Goal: Task Accomplishment & Management: Manage account settings

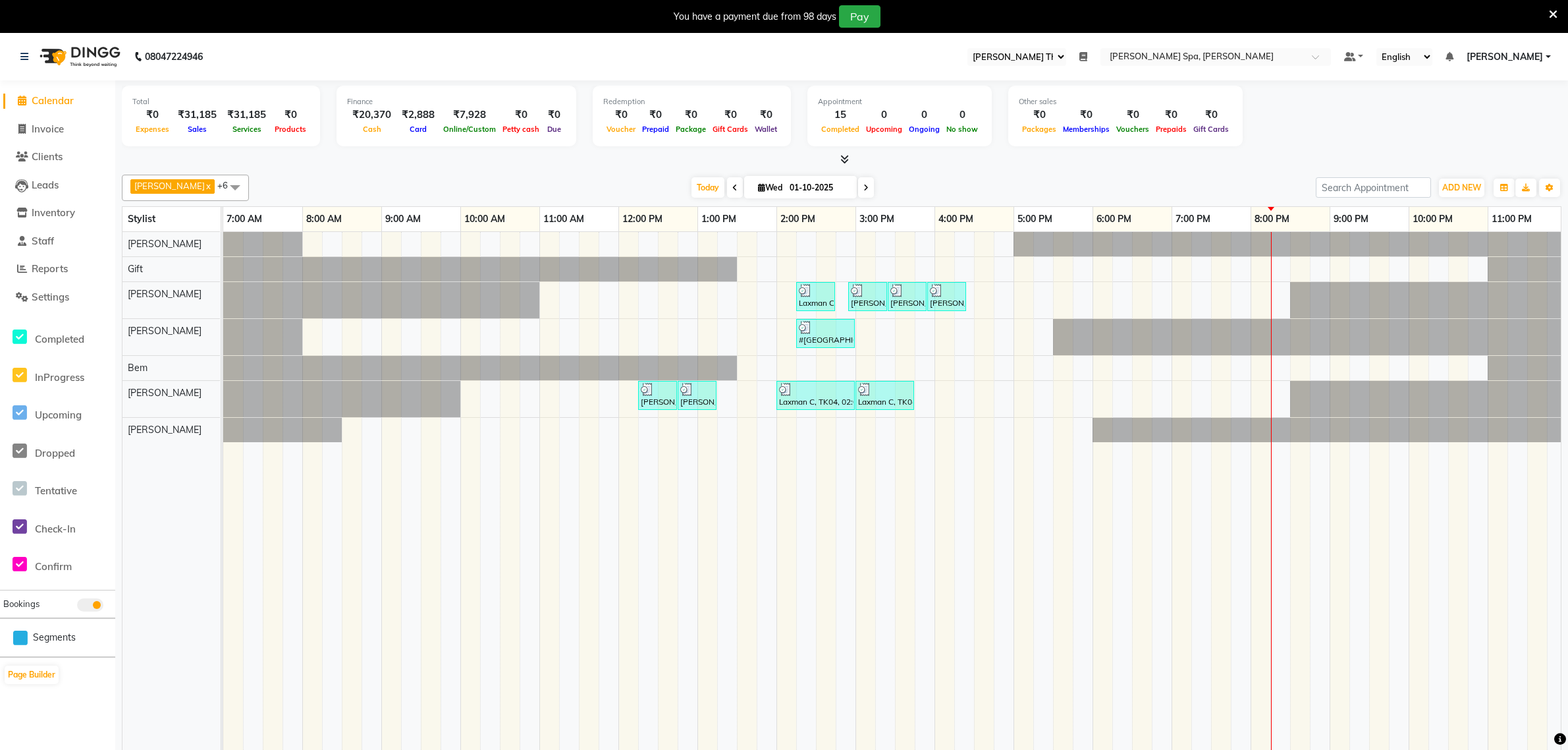
select select "100"
click at [1088, 54] on icon at bounding box center [1083, 56] width 8 height 9
click at [1081, 104] on button "Open" at bounding box center [1064, 102] width 35 height 20
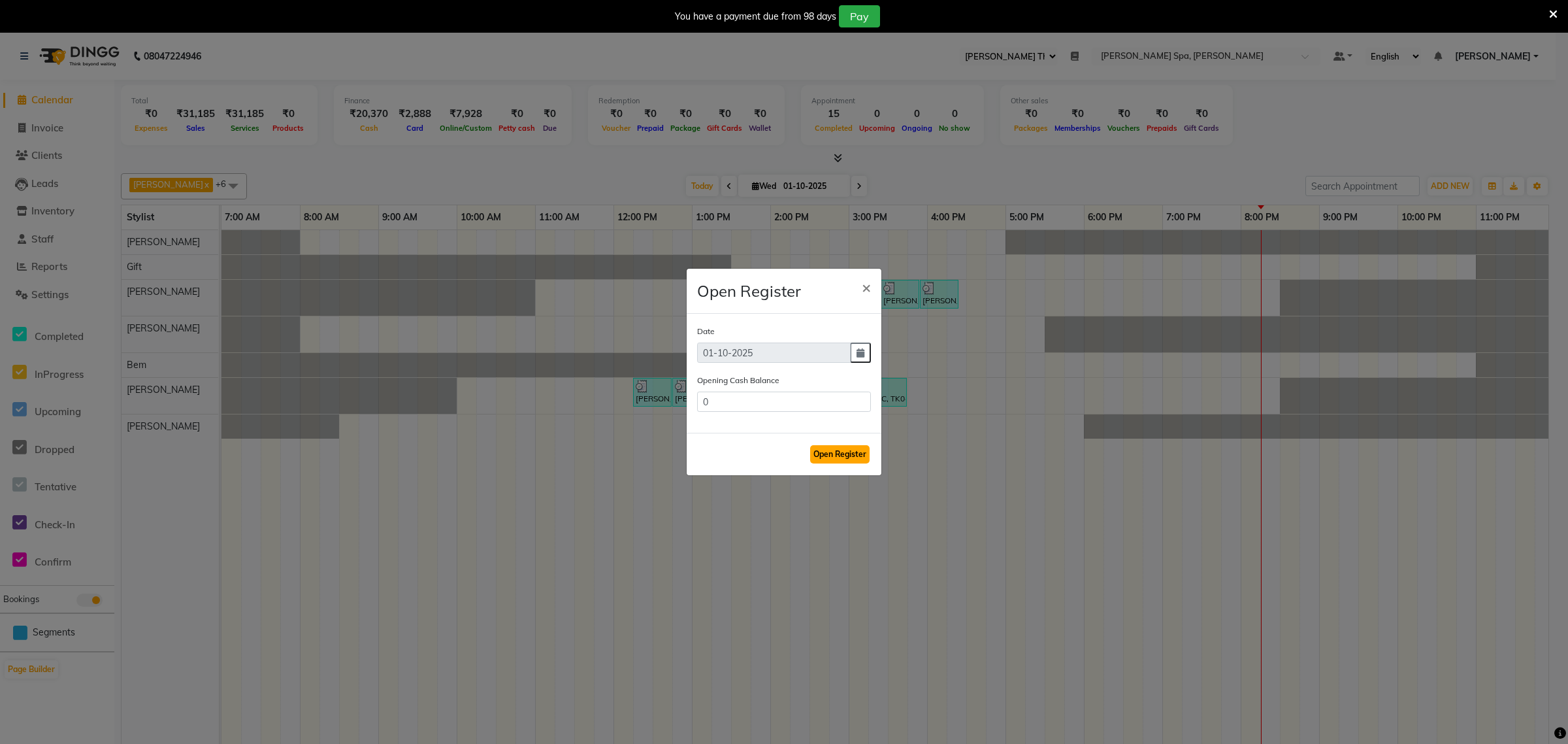
click at [846, 455] on button "Open Register" at bounding box center [840, 454] width 59 height 18
click at [841, 452] on button "Open Register" at bounding box center [840, 454] width 59 height 18
click at [870, 290] on span "×" at bounding box center [866, 287] width 9 height 20
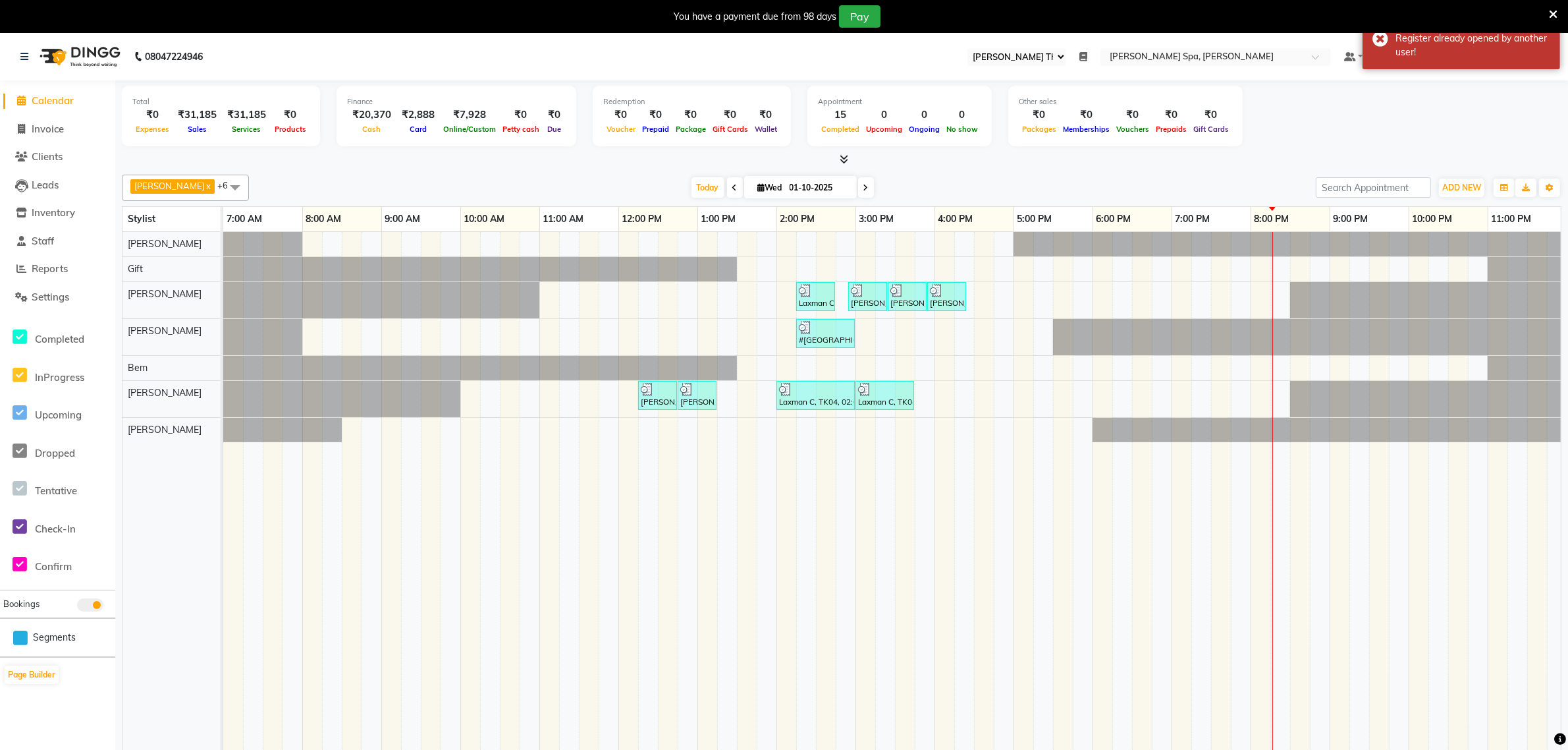
click at [1088, 58] on icon at bounding box center [1083, 56] width 8 height 9
click at [1081, 97] on button "Open" at bounding box center [1064, 102] width 35 height 20
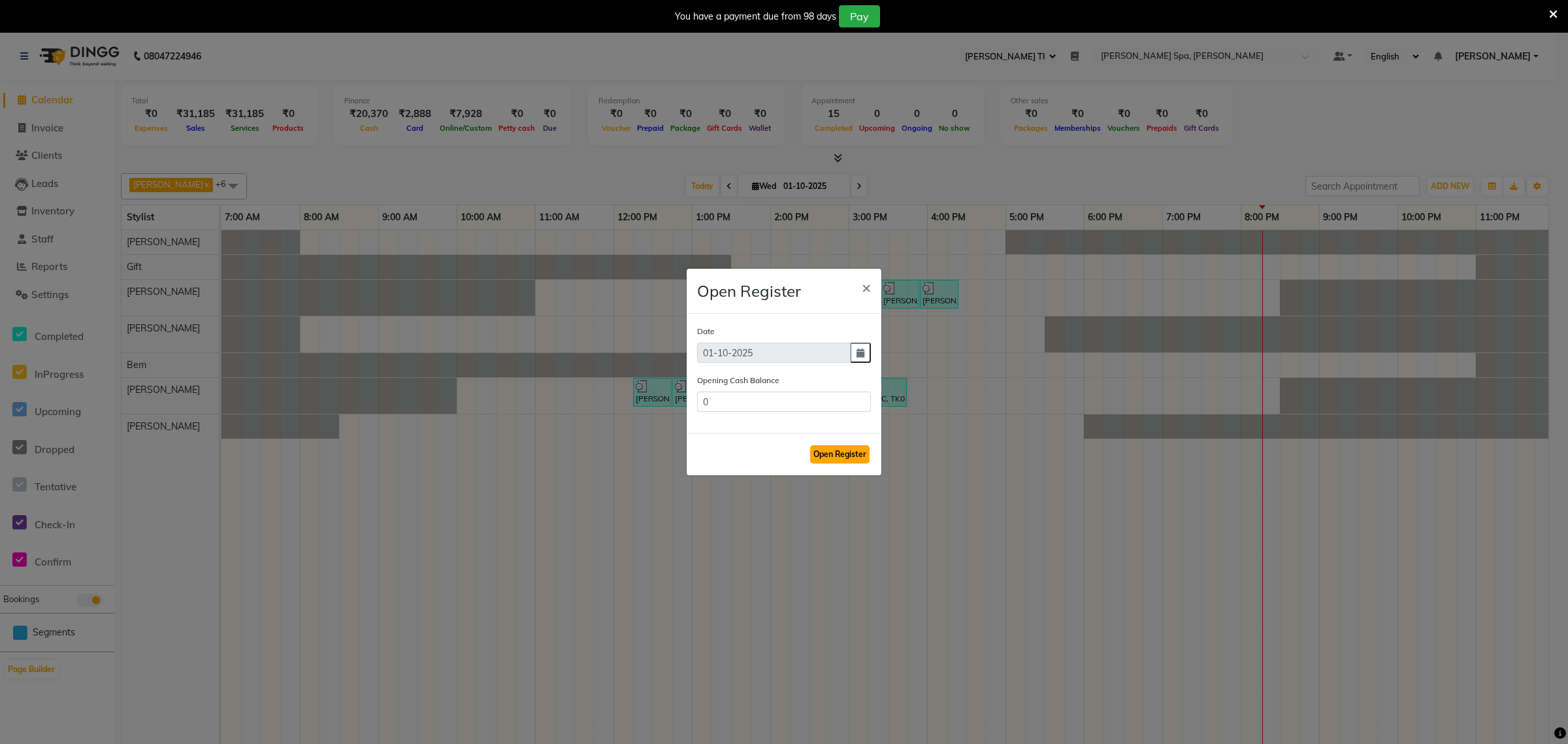
click at [849, 456] on button "Open Register" at bounding box center [840, 454] width 59 height 18
click at [863, 288] on span "×" at bounding box center [866, 287] width 9 height 20
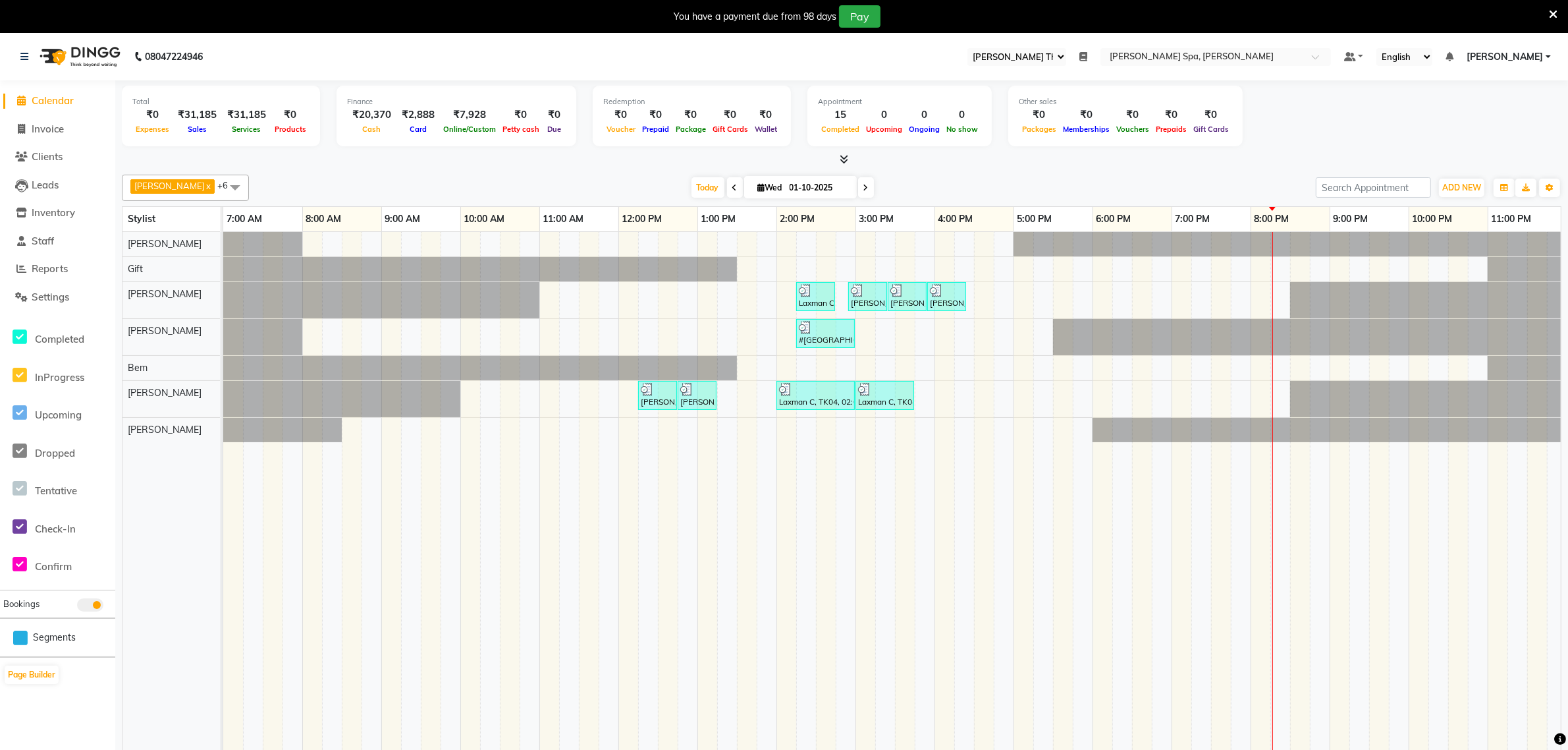
click at [1546, 54] on link "[PERSON_NAME]" at bounding box center [1509, 57] width 85 height 14
click at [1483, 125] on link "Sign out" at bounding box center [1483, 123] width 121 height 20
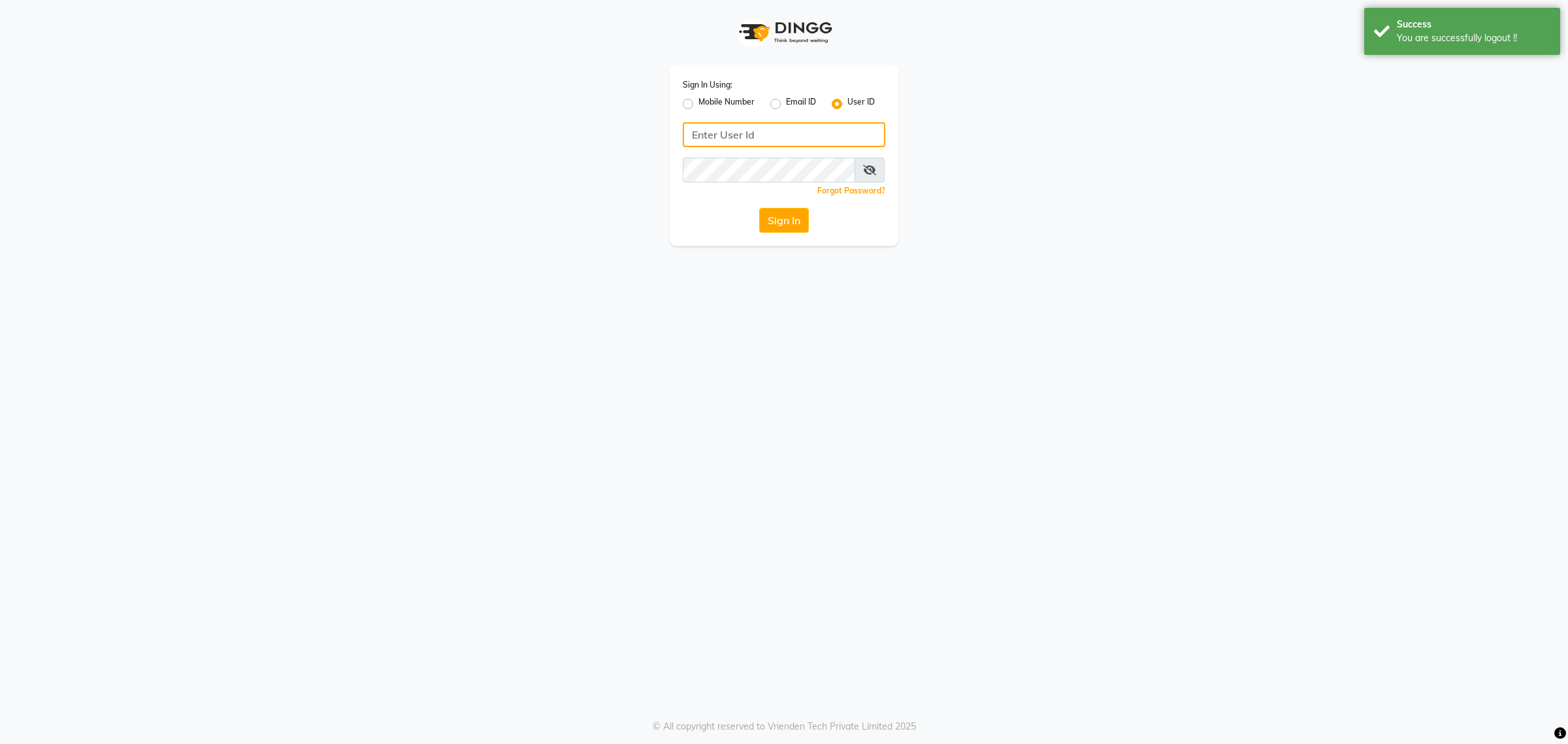
click at [768, 143] on input "Username" at bounding box center [784, 134] width 202 height 24
click at [698, 102] on label "Mobile Number" at bounding box center [726, 104] width 56 height 15
click at [698, 102] on input "Mobile Number" at bounding box center [702, 100] width 8 height 8
radio input "true"
radio input "false"
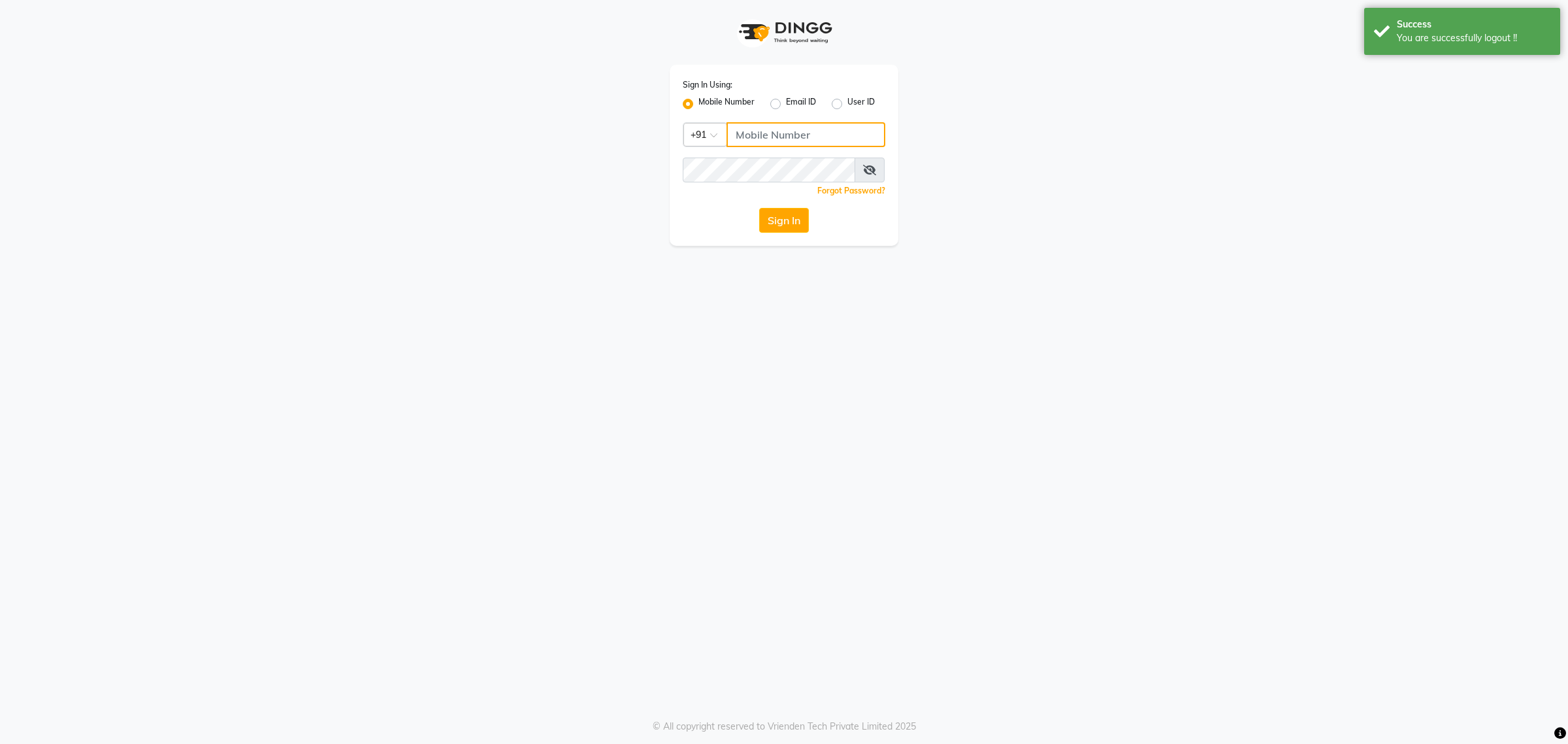
click at [735, 135] on input "Username" at bounding box center [805, 134] width 159 height 24
type input "9845409552"
click at [789, 218] on button "Sign In" at bounding box center [784, 220] width 50 height 24
